Goal: Information Seeking & Learning: Learn about a topic

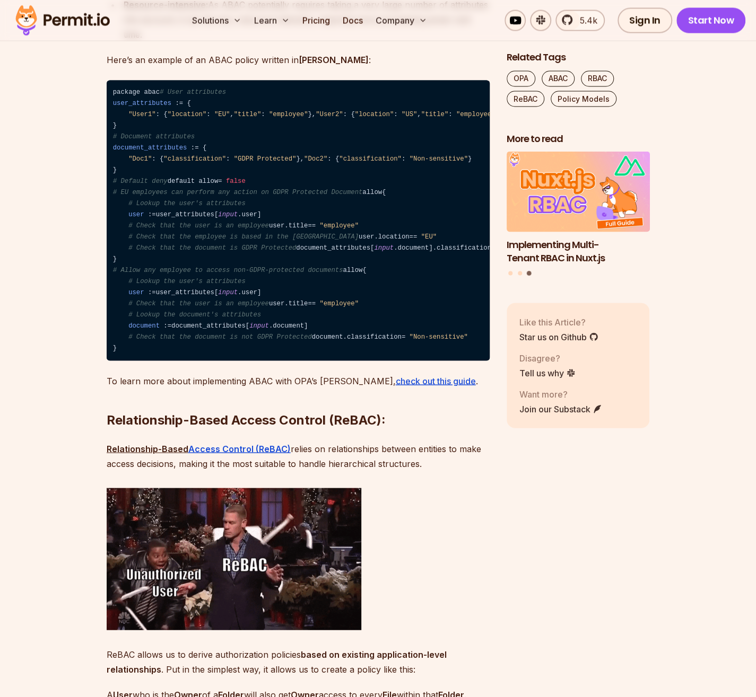
scroll to position [3287, 0]
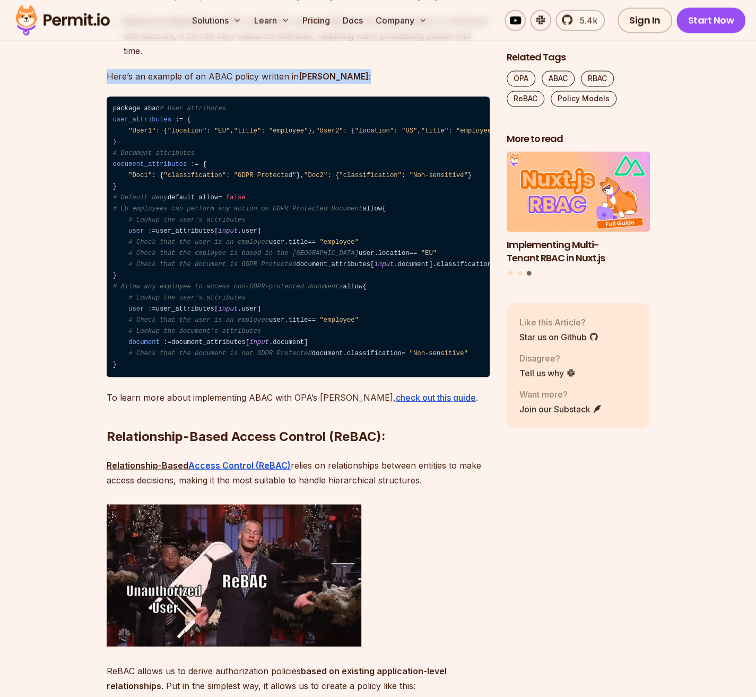
drag, startPoint x: 319, startPoint y: 101, endPoint x: 100, endPoint y: 106, distance: 219.6
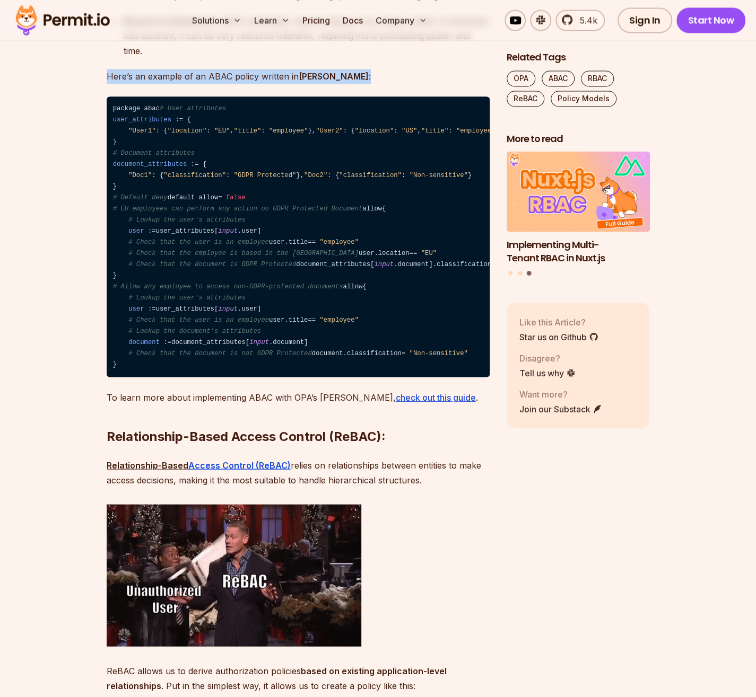
click at [221, 84] on p "Here’s an example of an ABAC policy written in [PERSON_NAME] :" at bounding box center [298, 76] width 383 height 15
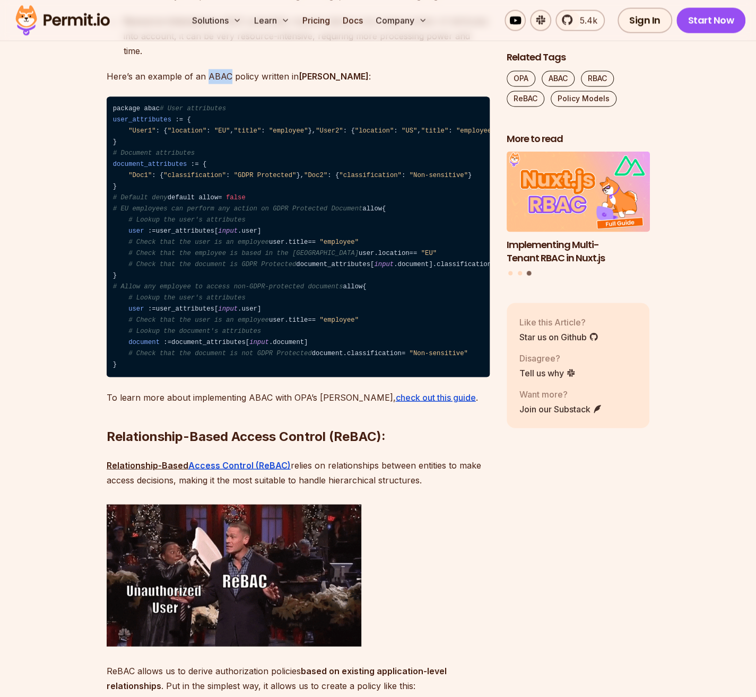
click at [221, 84] on p "Here’s an example of an ABAC policy written in [PERSON_NAME] :" at bounding box center [298, 76] width 383 height 15
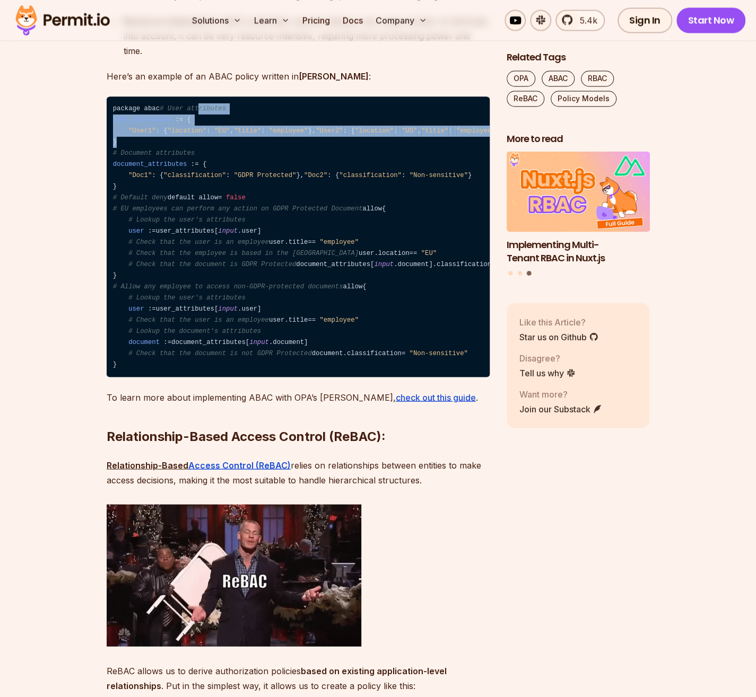
drag, startPoint x: 148, startPoint y: 158, endPoint x: 158, endPoint y: 207, distance: 50.2
click at [158, 207] on code "package abac # User attributes user_attributes : = { "User1" : { "location" : "…" at bounding box center [298, 237] width 383 height 280
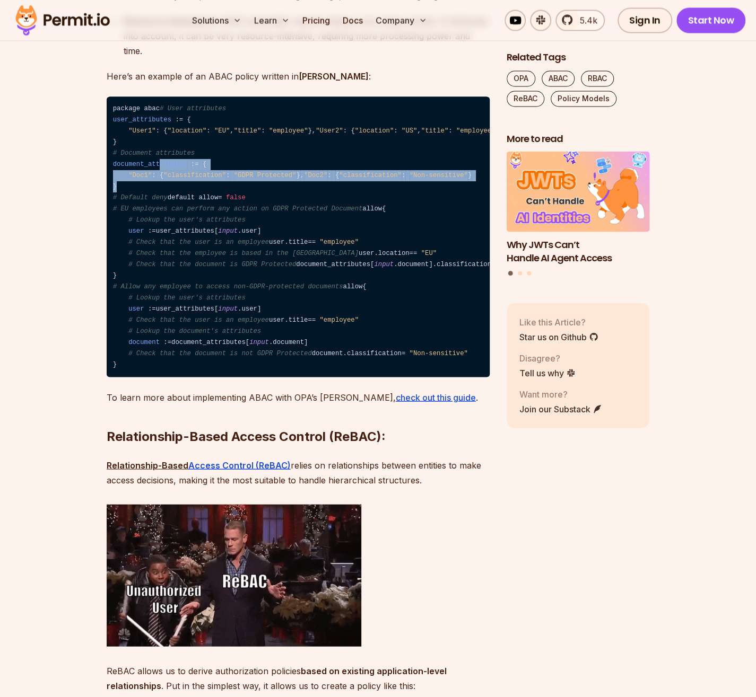
drag, startPoint x: 158, startPoint y: 207, endPoint x: 154, endPoint y: 260, distance: 53.2
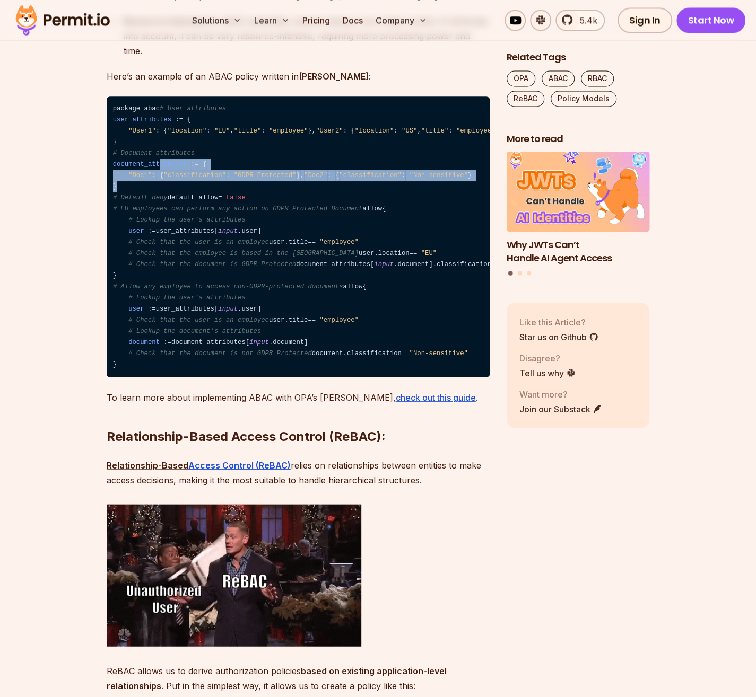
click at [154, 260] on code "package abac # User attributes user_attributes : = { "User1" : { "location" : "…" at bounding box center [298, 237] width 383 height 280
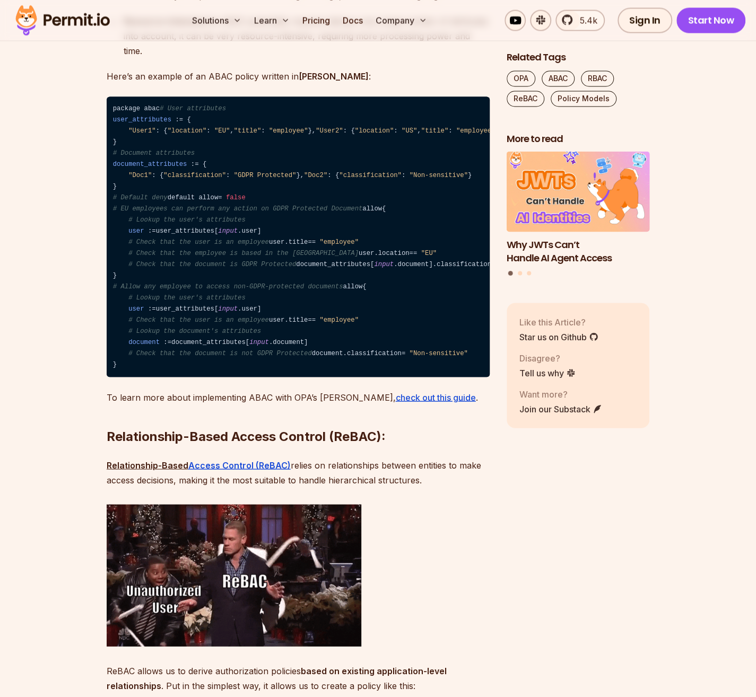
drag, startPoint x: 154, startPoint y: 260, endPoint x: 224, endPoint y: 284, distance: 73.9
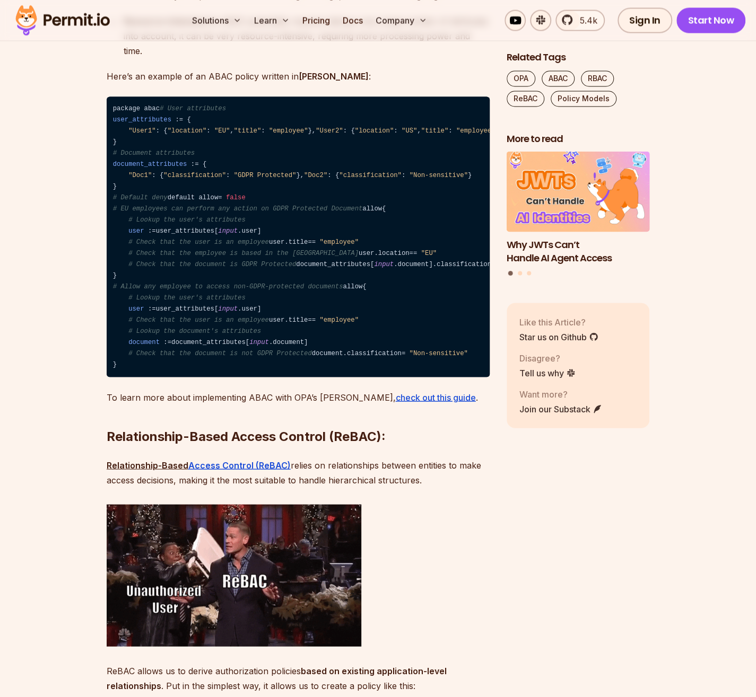
click at [224, 284] on code "package abac # User attributes user_attributes : = { "User1" : { "location" : "…" at bounding box center [298, 237] width 383 height 280
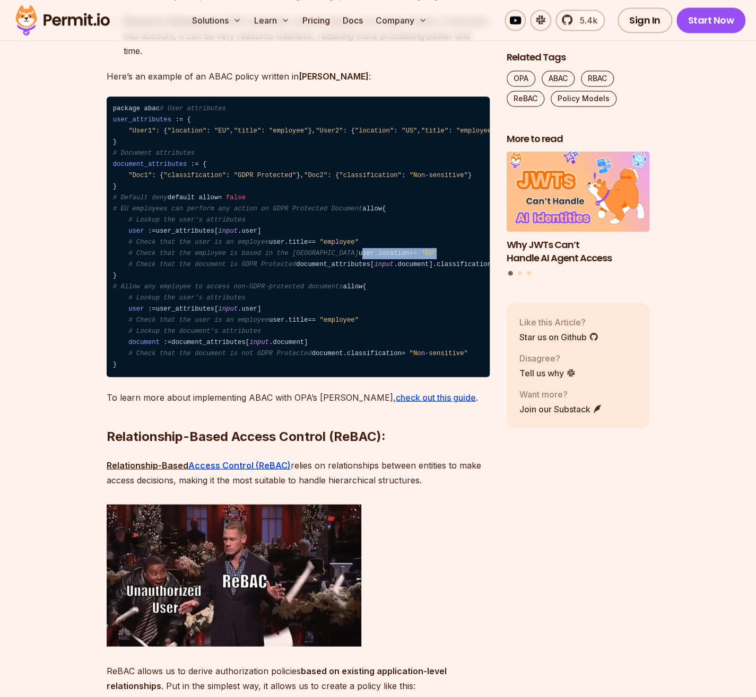
drag, startPoint x: 233, startPoint y: 372, endPoint x: 108, endPoint y: 376, distance: 125.7
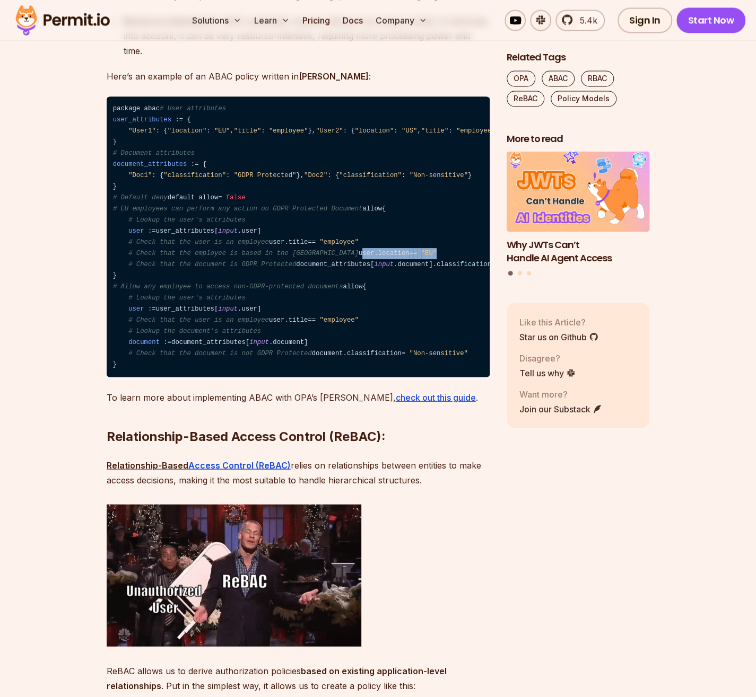
click at [108, 376] on code "package abac # User attributes user_attributes : = { "User1" : { "location" : "…" at bounding box center [298, 237] width 383 height 280
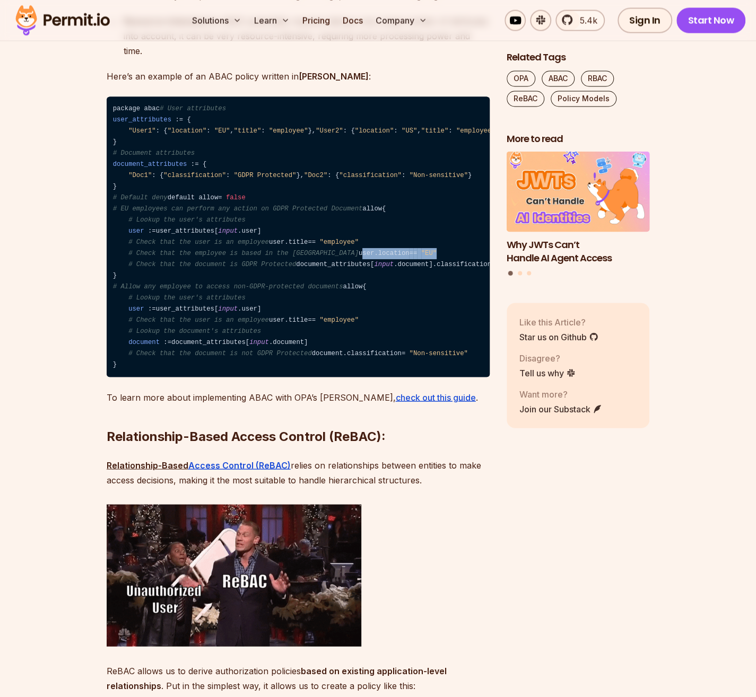
drag, startPoint x: 108, startPoint y: 376, endPoint x: 156, endPoint y: 358, distance: 51.5
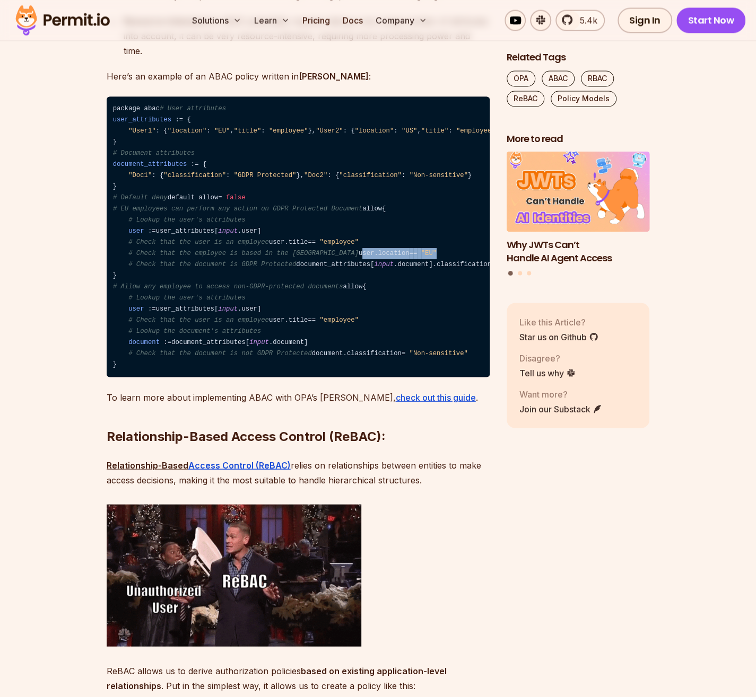
click at [156, 358] on code "package abac # User attributes user_attributes : = { "User1" : { "location" : "…" at bounding box center [298, 237] width 383 height 280
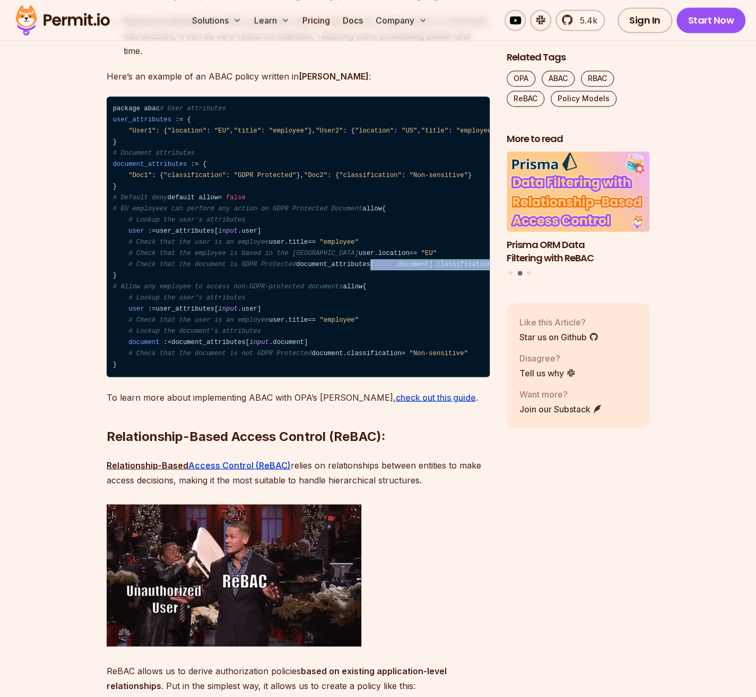
drag, startPoint x: 156, startPoint y: 358, endPoint x: 383, endPoint y: 394, distance: 230.3
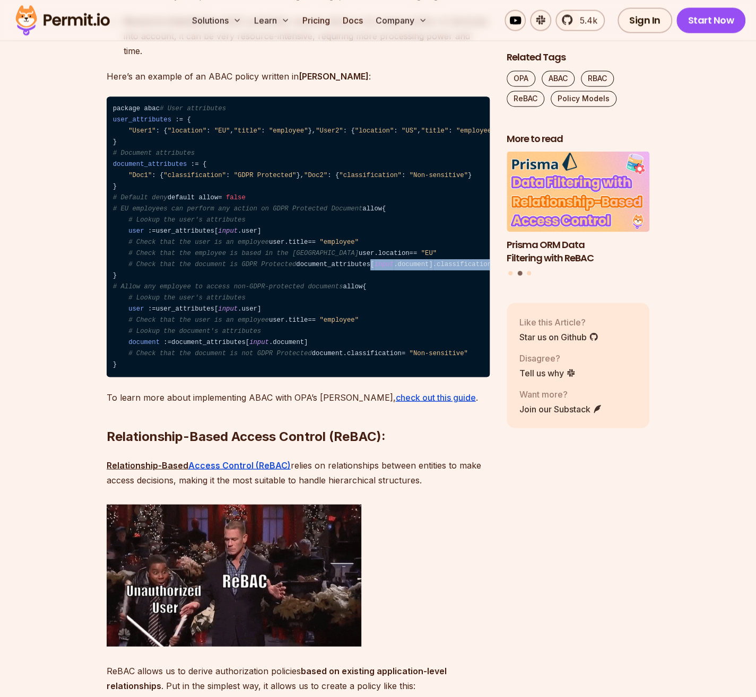
click at [383, 377] on code "package abac # User attributes user_attributes : = { "User1" : { "location" : "…" at bounding box center [298, 237] width 383 height 280
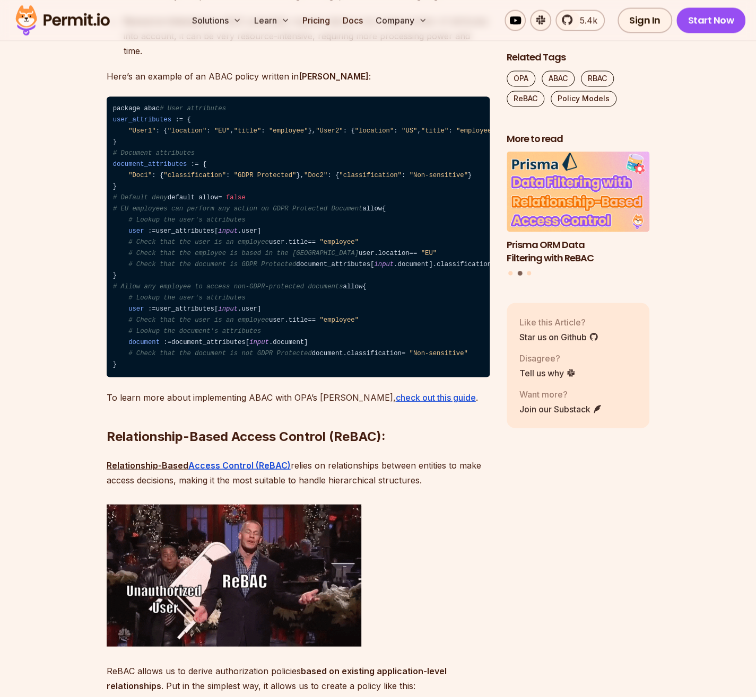
drag, startPoint x: 383, startPoint y: 394, endPoint x: 375, endPoint y: 448, distance: 54.7
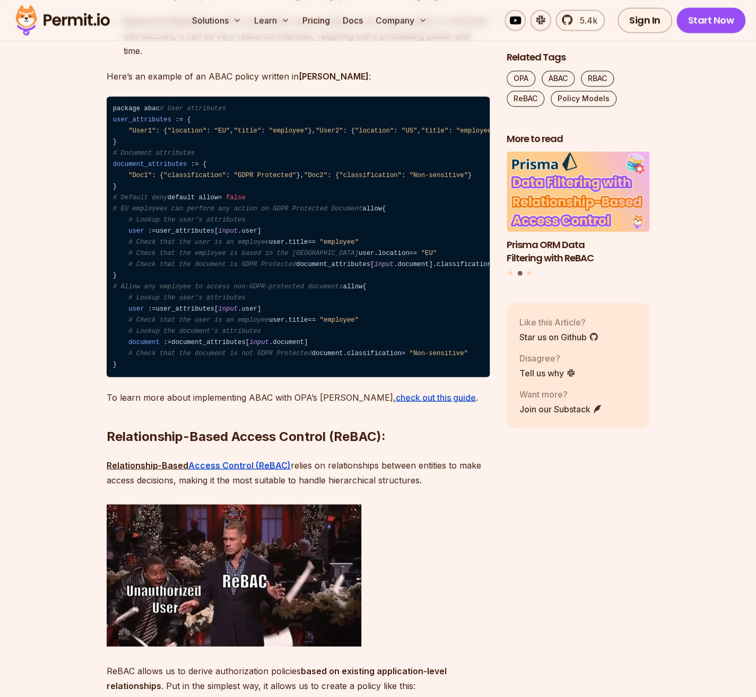
click at [375, 377] on code "package abac # User attributes user_attributes : = { "User1" : { "location" : "…" at bounding box center [298, 237] width 383 height 280
